Goal: Task Accomplishment & Management: Manage account settings

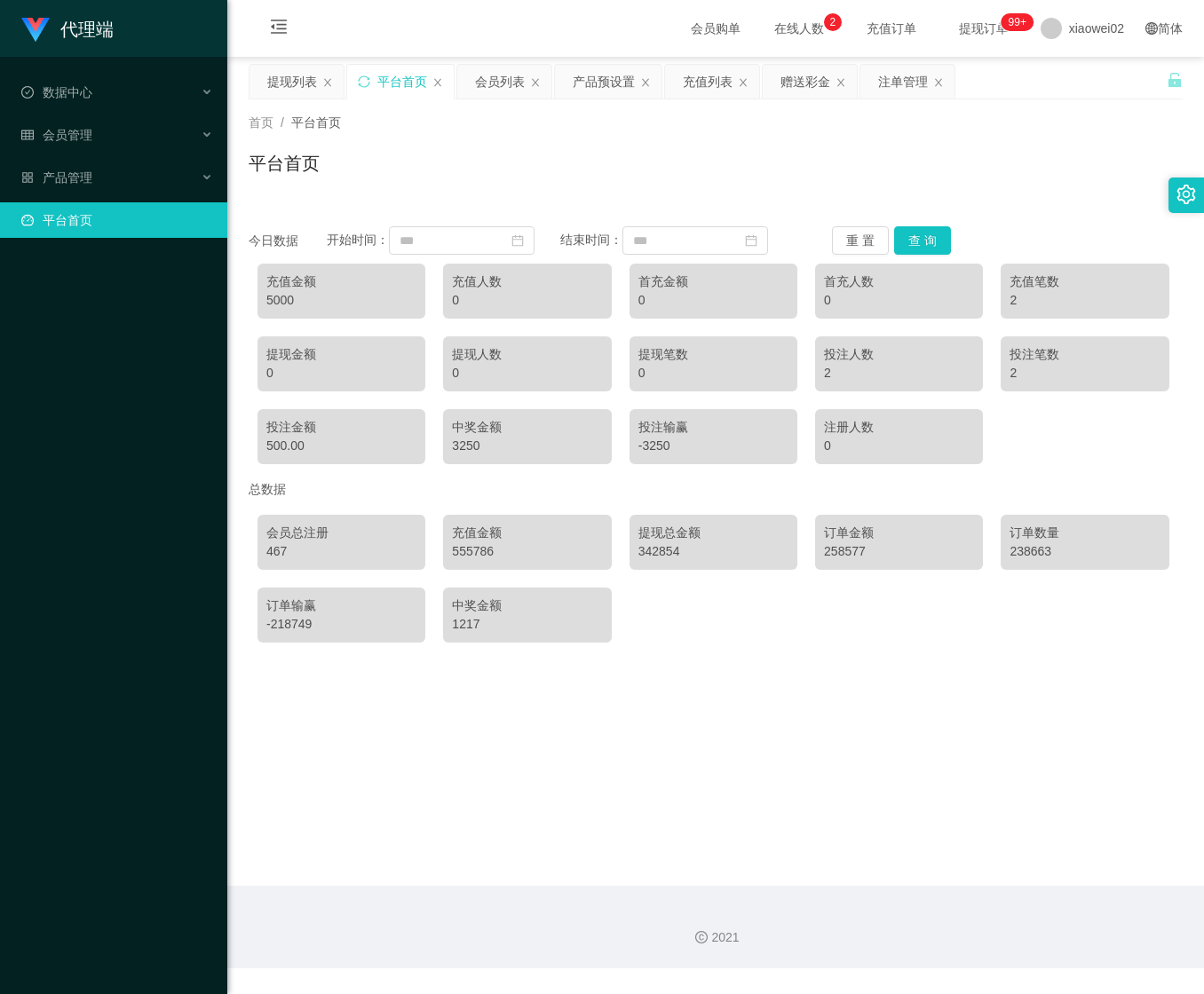
click at [118, 112] on ul "数据中心 会员管理 产品管理 平台首页" at bounding box center [114, 155] width 227 height 199
click at [94, 131] on div "会员管理" at bounding box center [114, 135] width 227 height 36
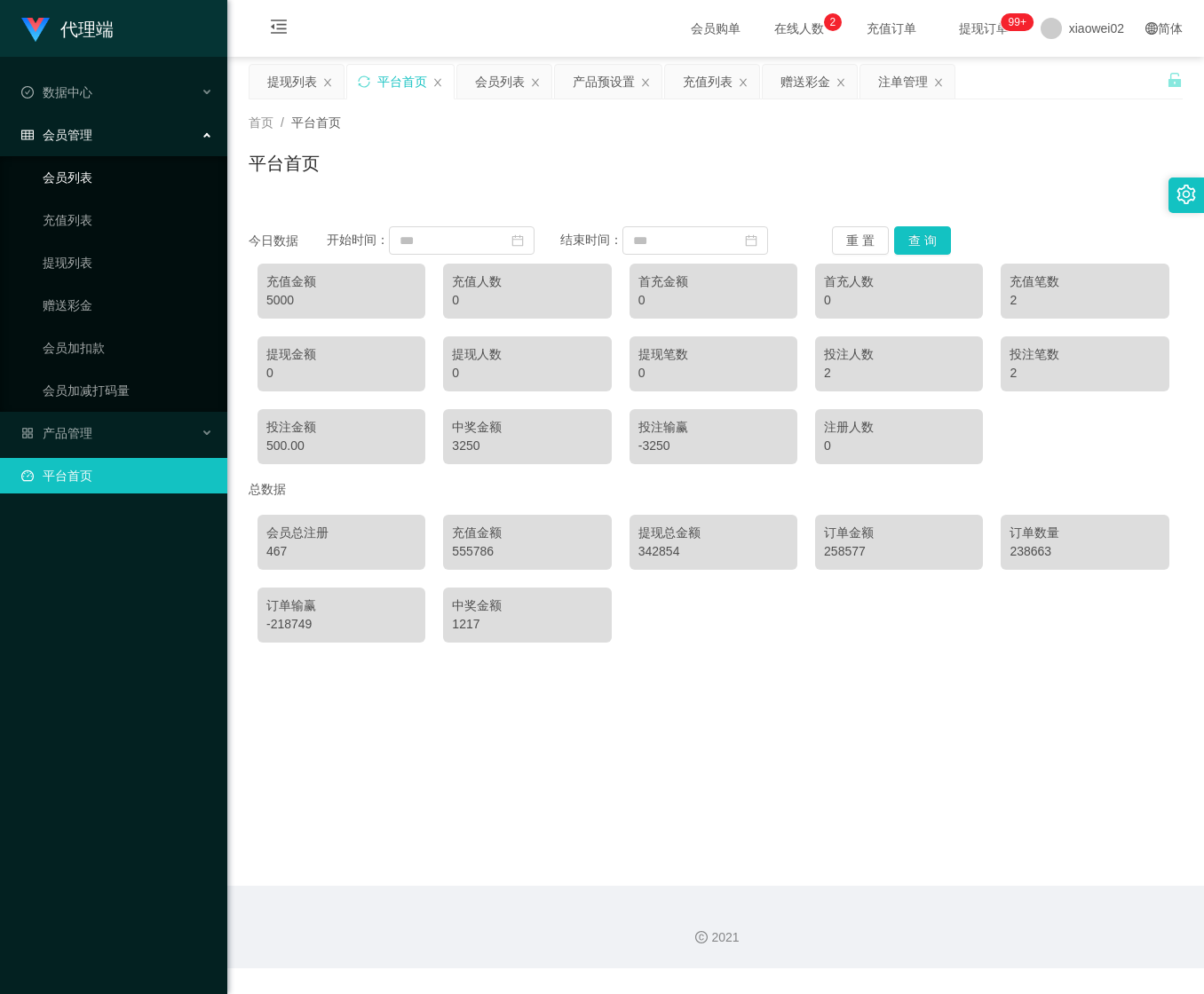
click at [127, 168] on link "会员列表" at bounding box center [128, 178] width 170 height 36
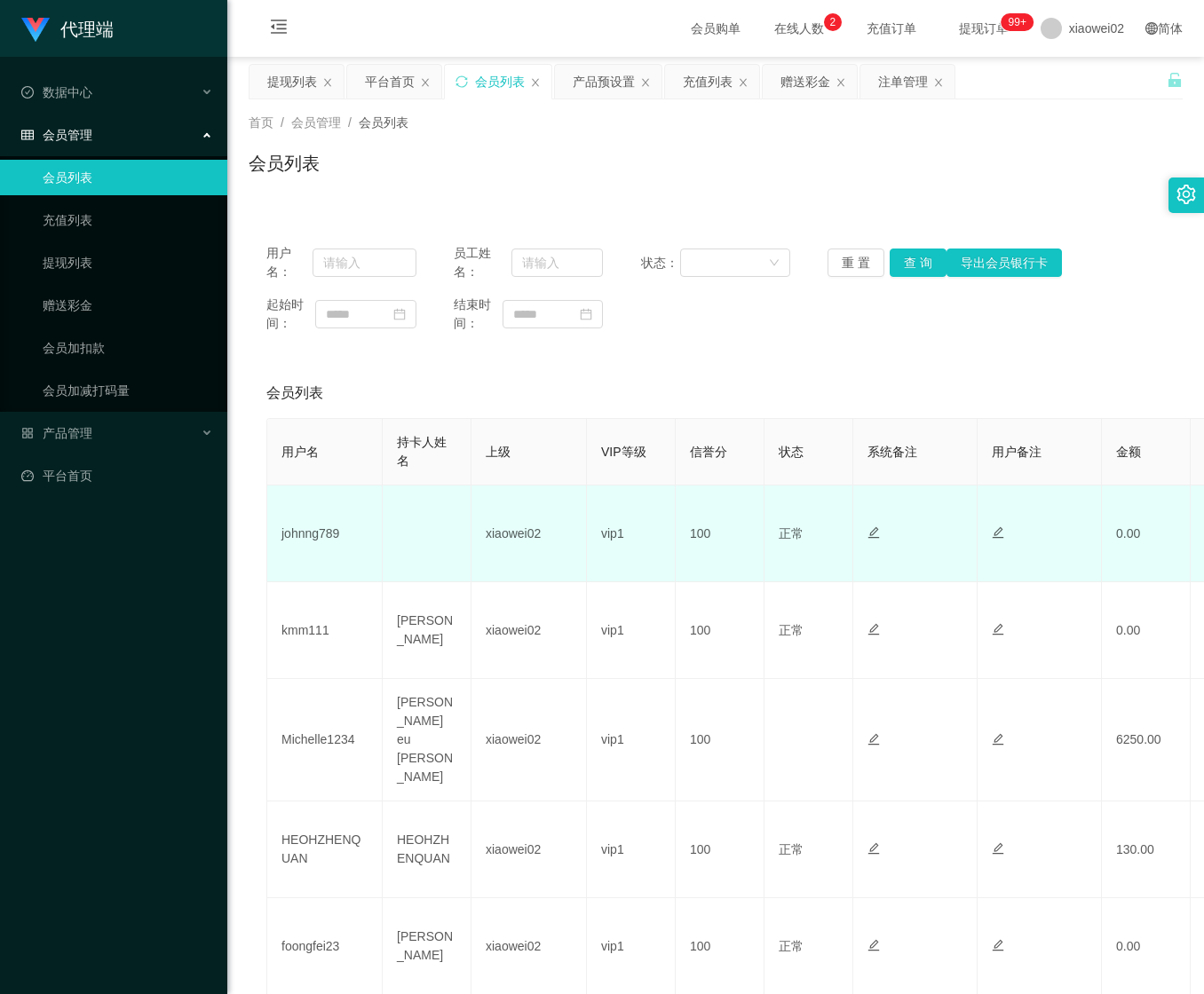
click at [325, 536] on td "johnng789" at bounding box center [324, 534] width 116 height 97
copy td "johnng789"
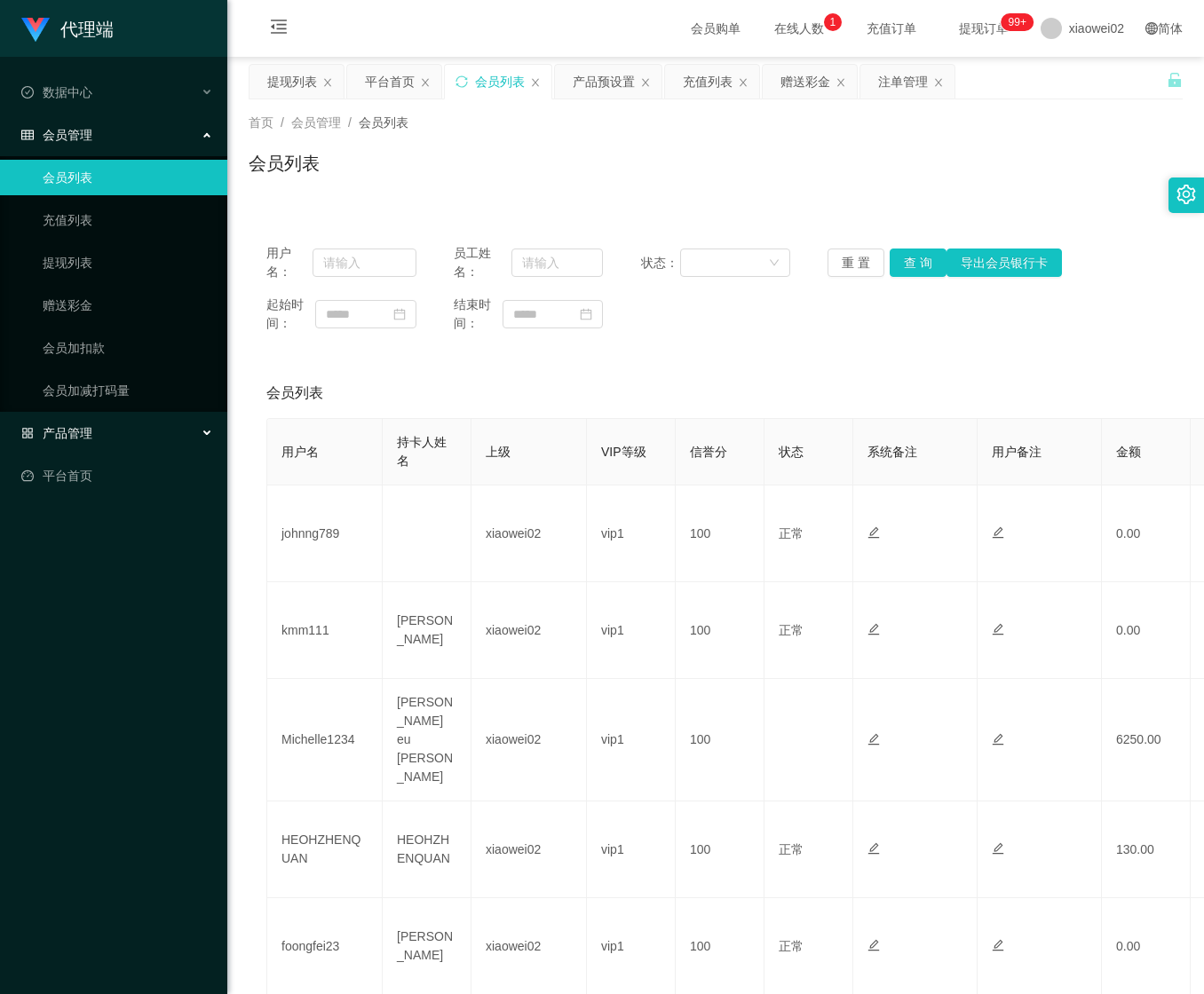
click at [73, 438] on div "产品管理" at bounding box center [114, 433] width 227 height 36
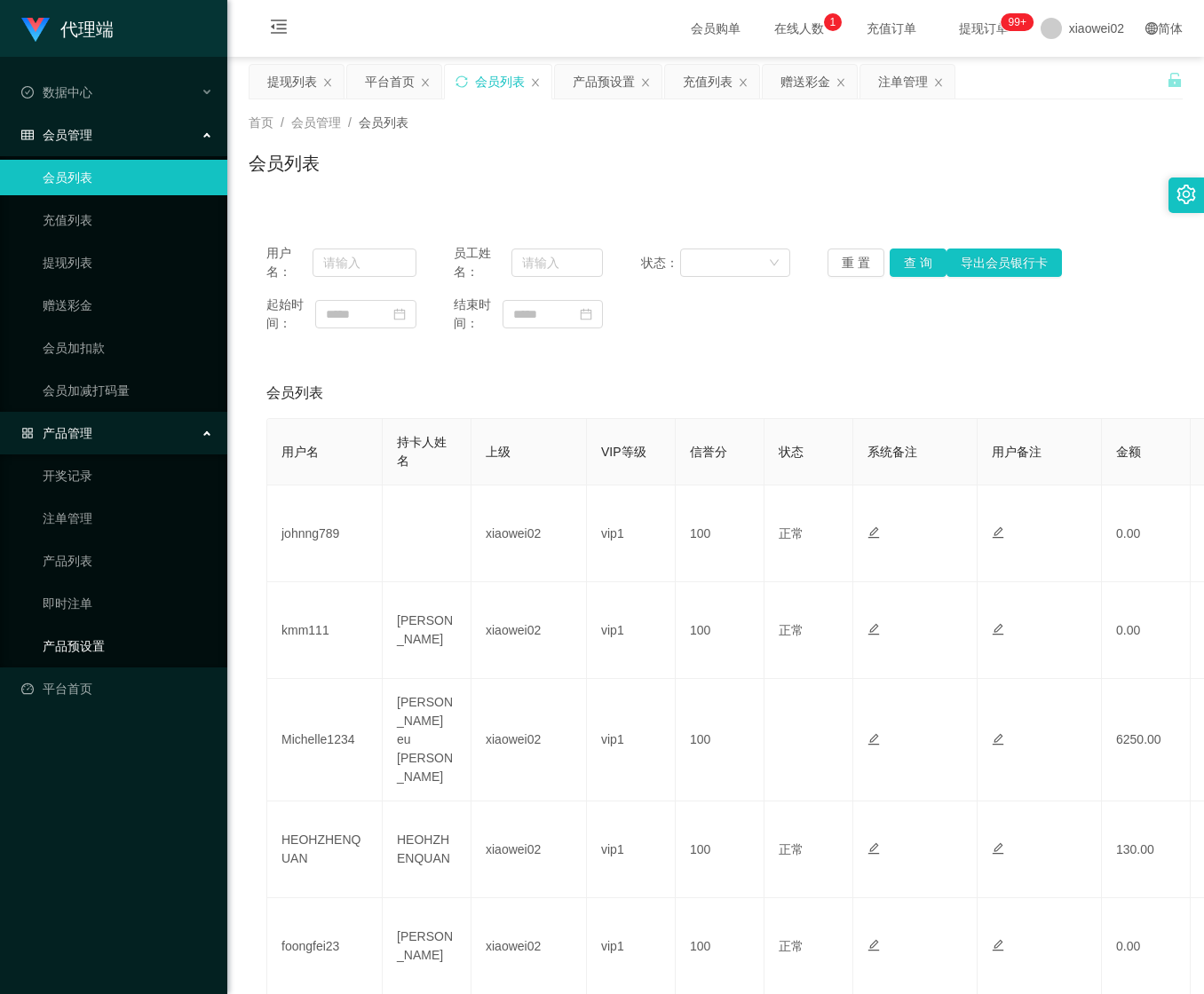
click at [78, 648] on link "产品预设置" at bounding box center [128, 646] width 170 height 36
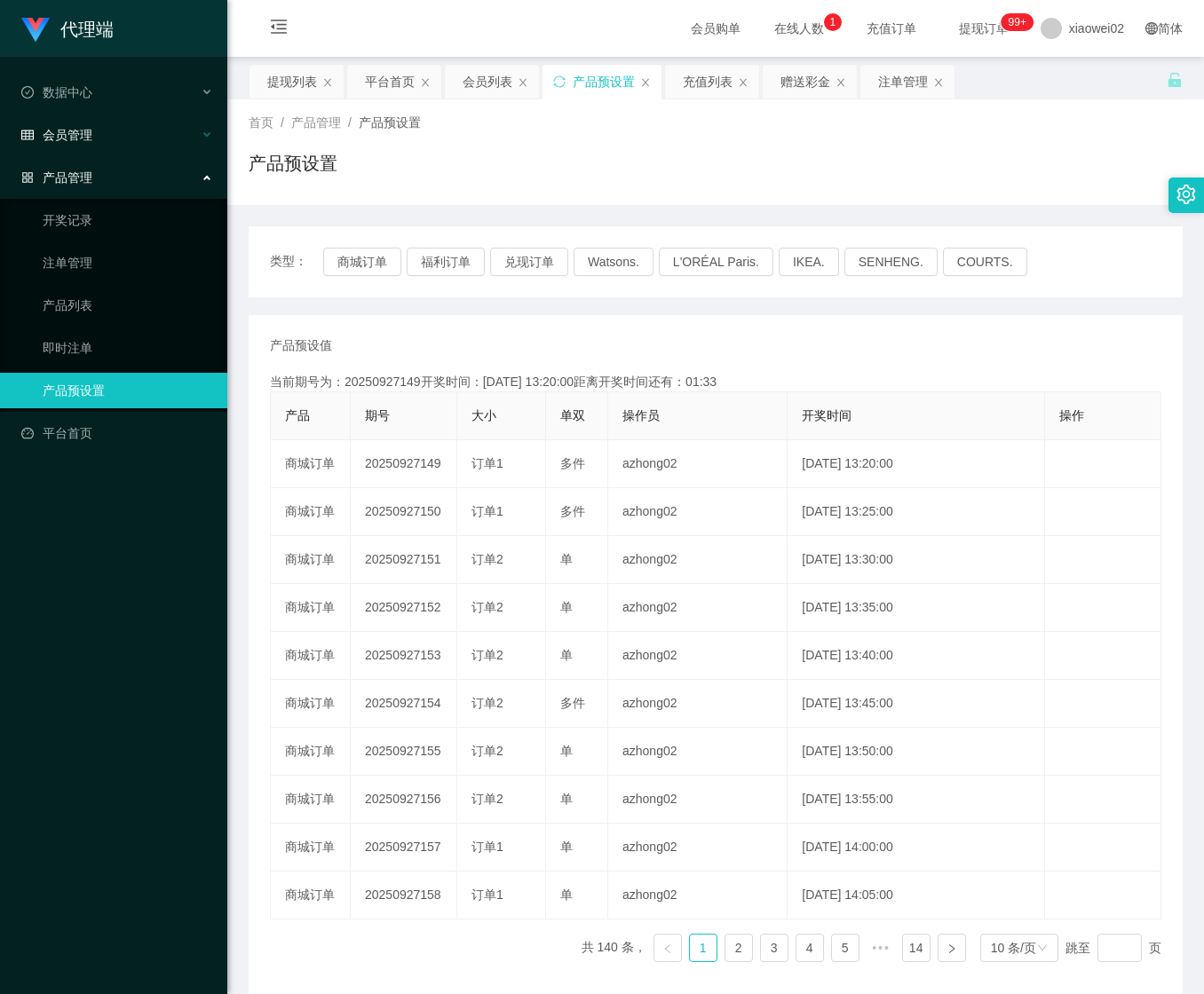
click at [131, 131] on div "会员管理" at bounding box center [114, 135] width 227 height 36
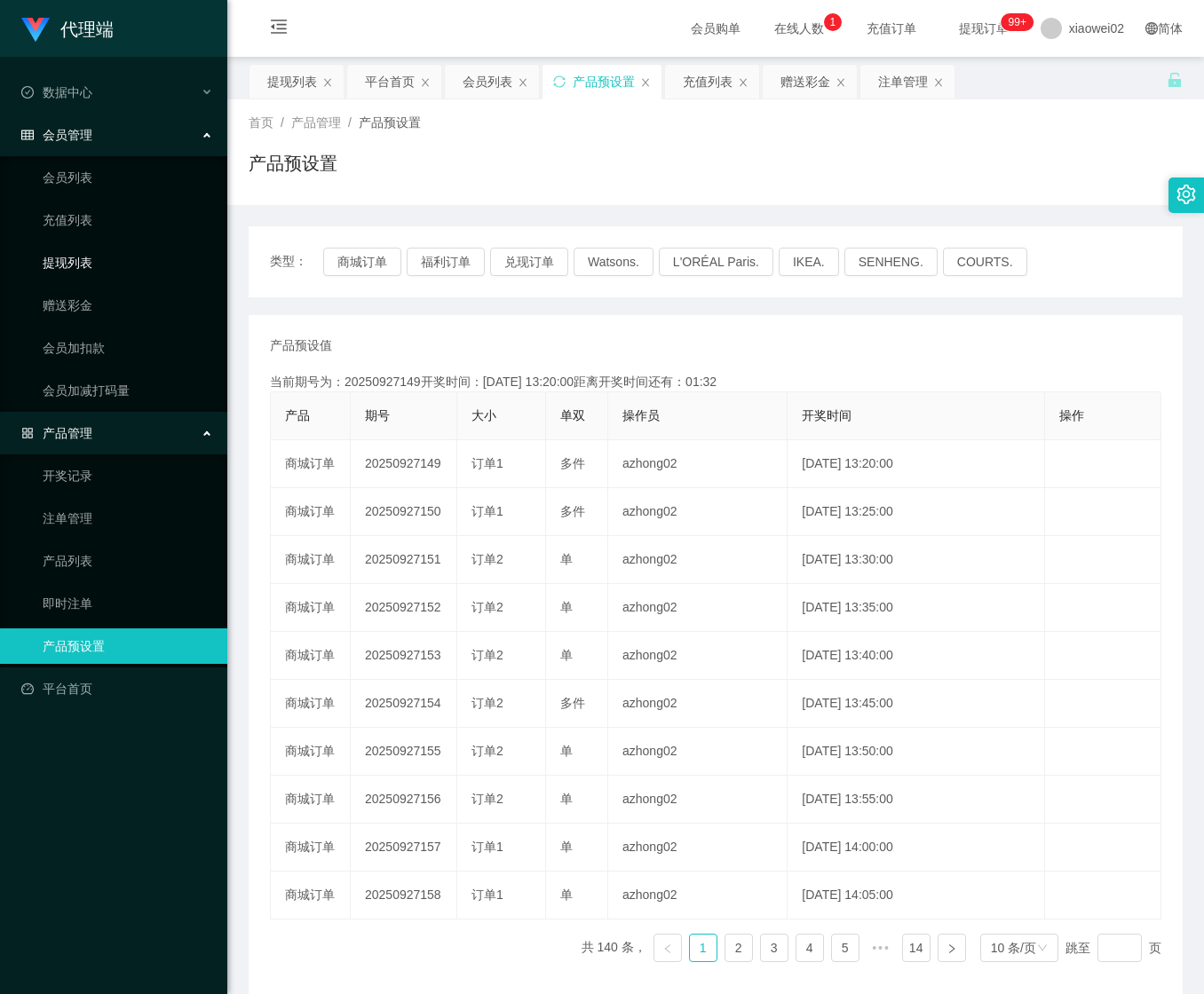
drag, startPoint x: 77, startPoint y: 257, endPoint x: 69, endPoint y: 127, distance: 130.2
click at [77, 256] on link "提现列表" at bounding box center [128, 263] width 170 height 36
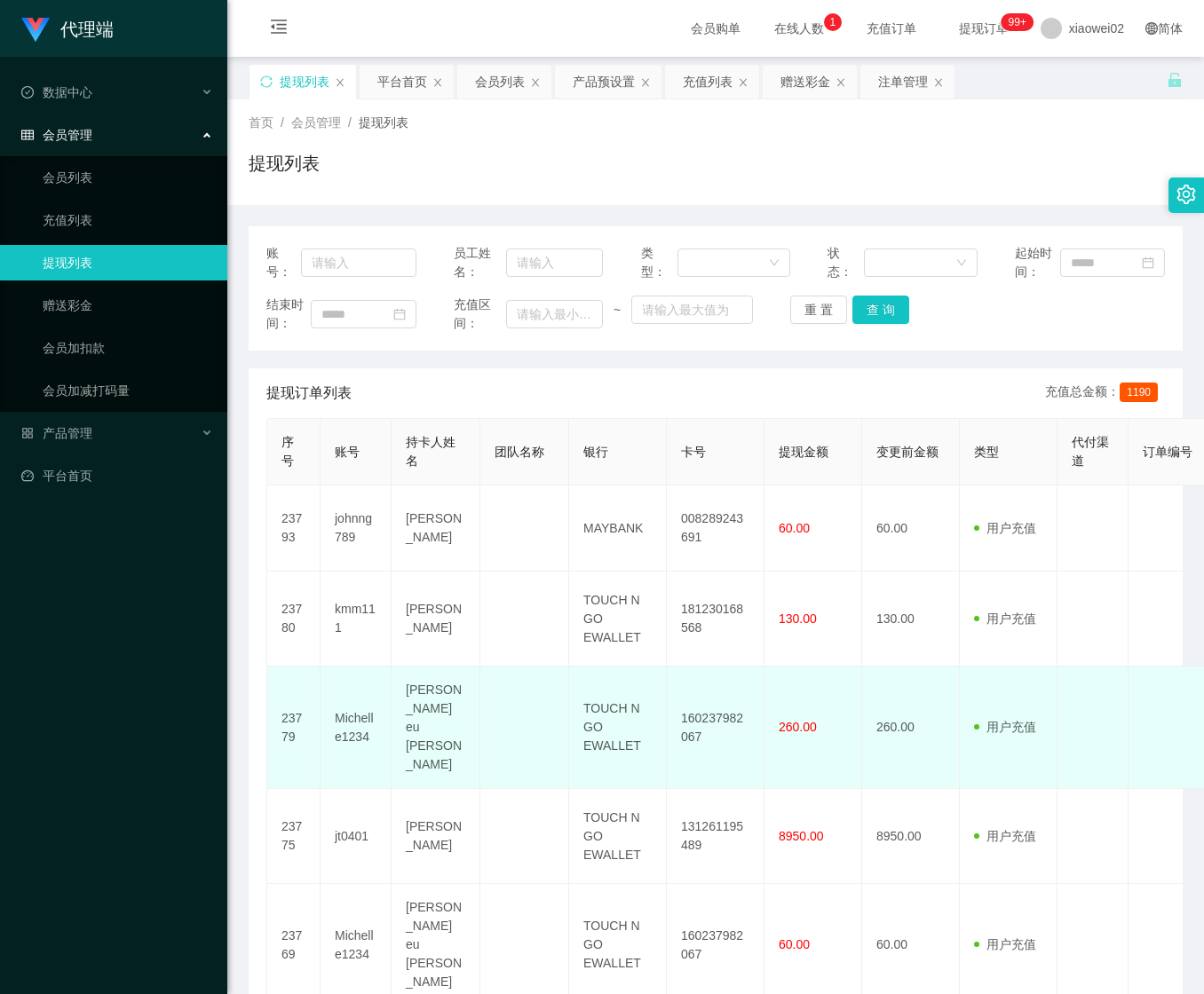
click at [667, 732] on td "160237982067" at bounding box center [716, 728] width 98 height 123
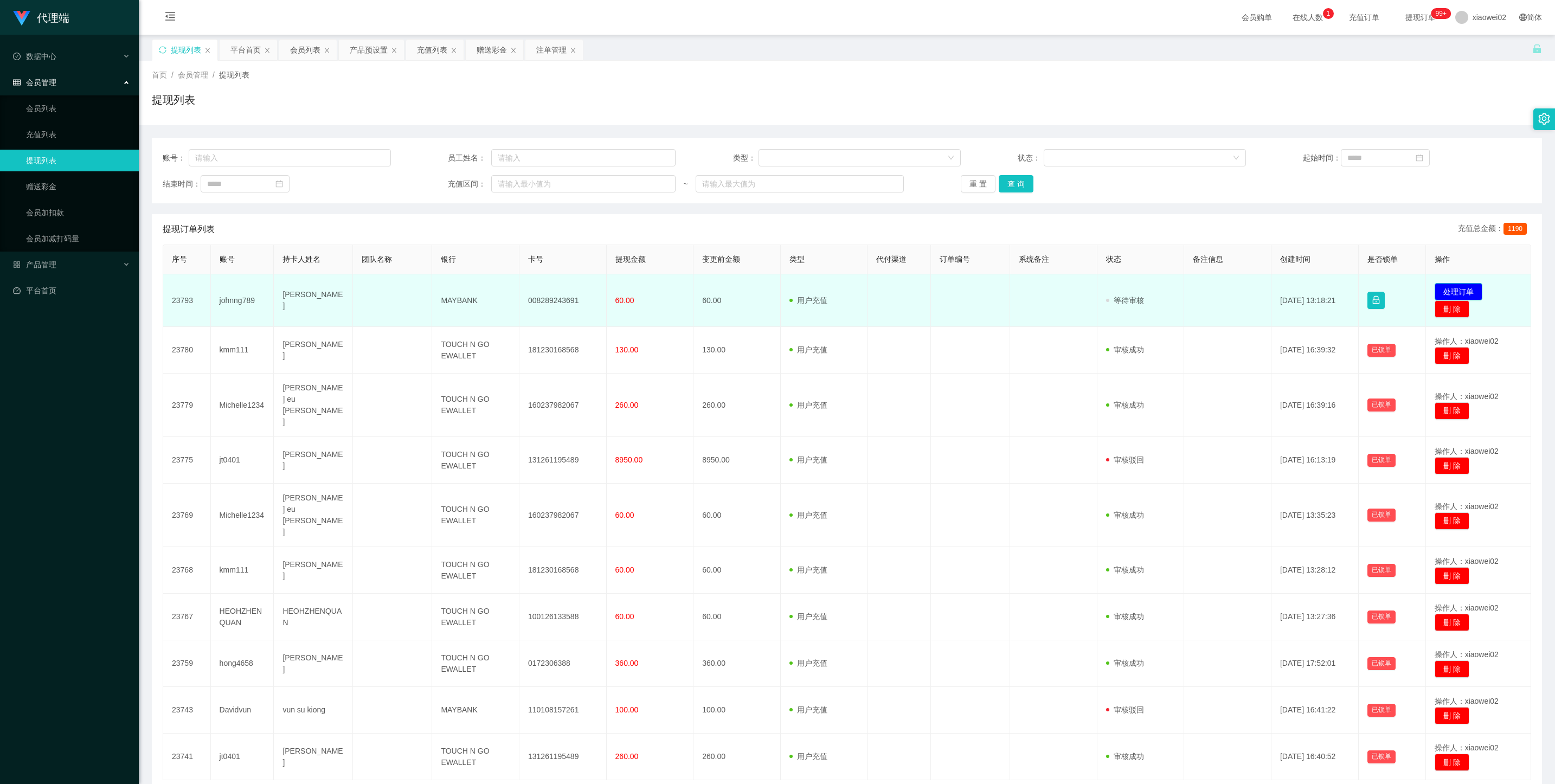
click at [735, 293] on button "处理订单" at bounding box center [1458, 292] width 48 height 18
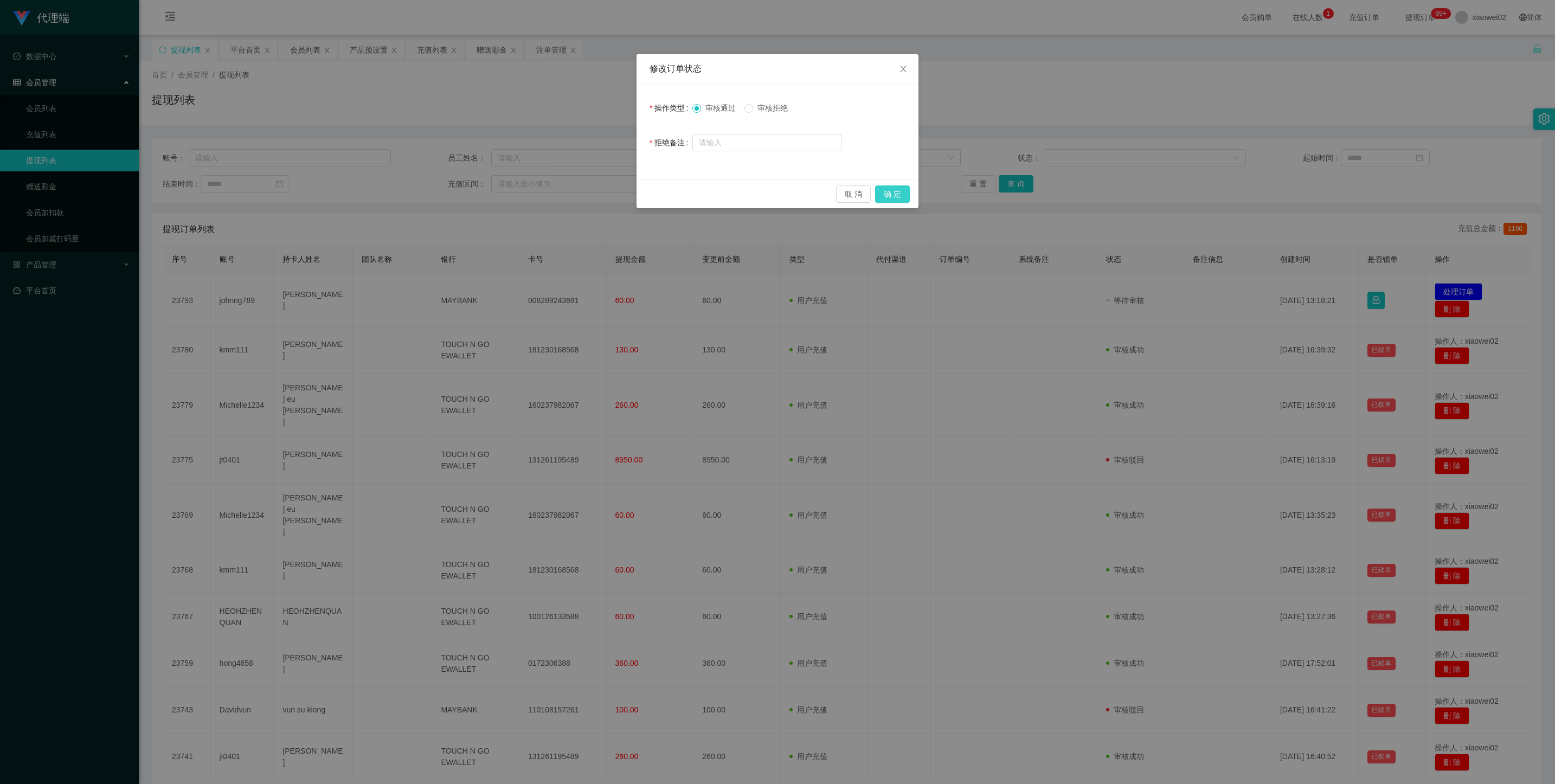
drag, startPoint x: 895, startPoint y: 193, endPoint x: 965, endPoint y: 173, distance: 72.8
click at [735, 193] on button "确 定" at bounding box center [892, 194] width 34 height 18
